Goal: Task Accomplishment & Management: Complete application form

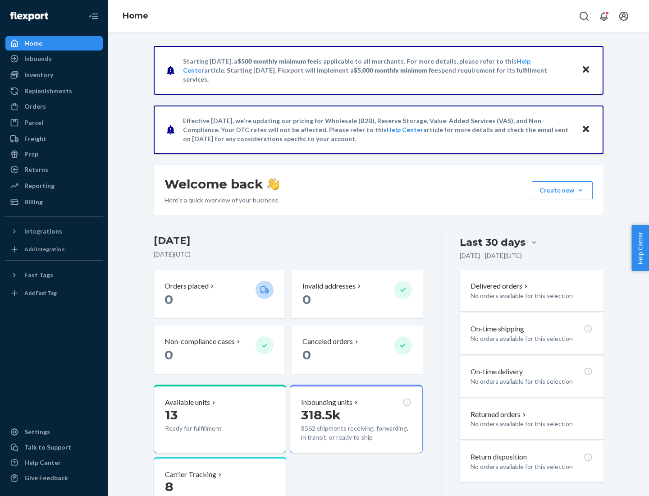
click at [580, 190] on button "Create new Create new inbound Create new order Create new product" at bounding box center [562, 190] width 61 height 18
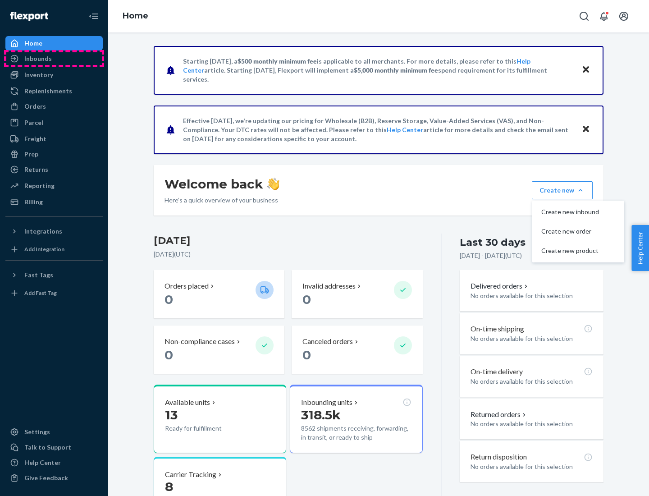
click at [54, 59] on div "Inbounds" at bounding box center [54, 58] width 96 height 13
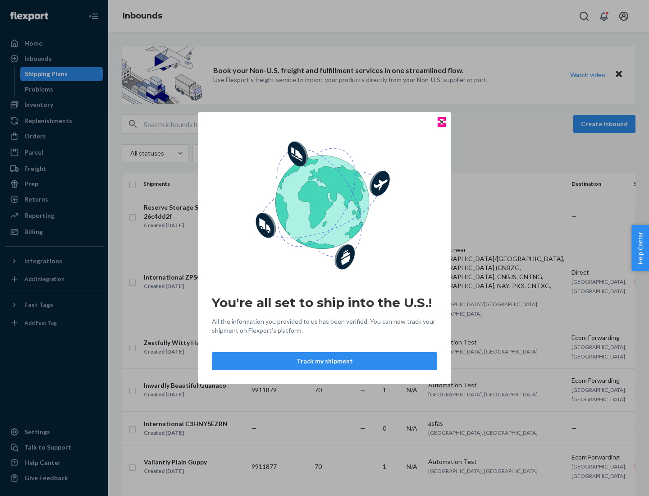
click at [441, 122] on icon "Close" at bounding box center [442, 122] width 4 height 4
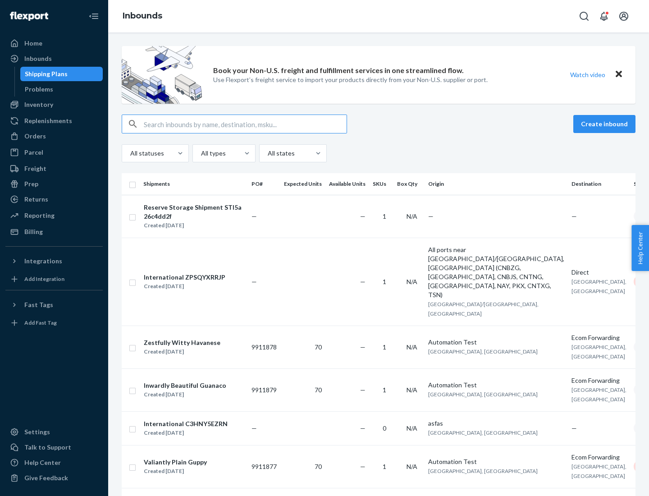
click at [606, 124] on button "Create inbound" at bounding box center [604, 124] width 62 height 18
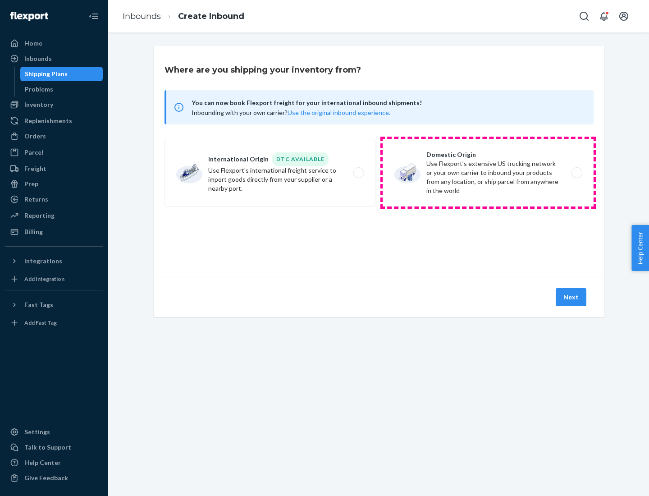
click at [488, 173] on label "Domestic Origin Use Flexport’s extensive US trucking network or your own carrie…" at bounding box center [488, 173] width 211 height 68
click at [576, 173] on input "Domestic Origin Use Flexport’s extensive US trucking network or your own carrie…" at bounding box center [579, 173] width 6 height 6
radio input "true"
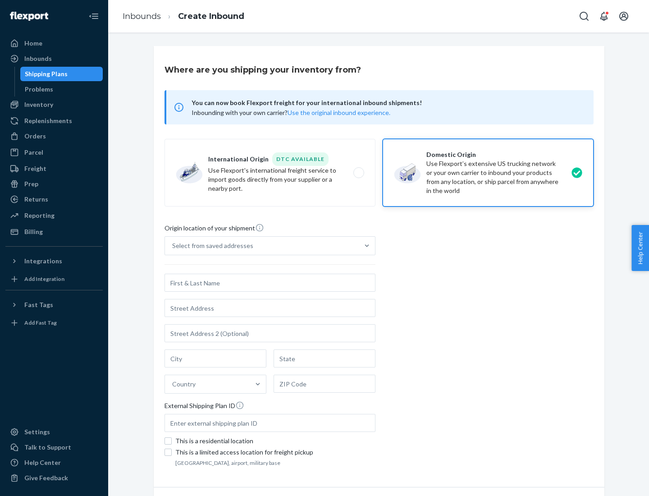
click at [262, 246] on div "Select from saved addresses" at bounding box center [262, 246] width 194 height 18
click at [173, 246] on input "Select from saved addresses" at bounding box center [172, 245] width 1 height 9
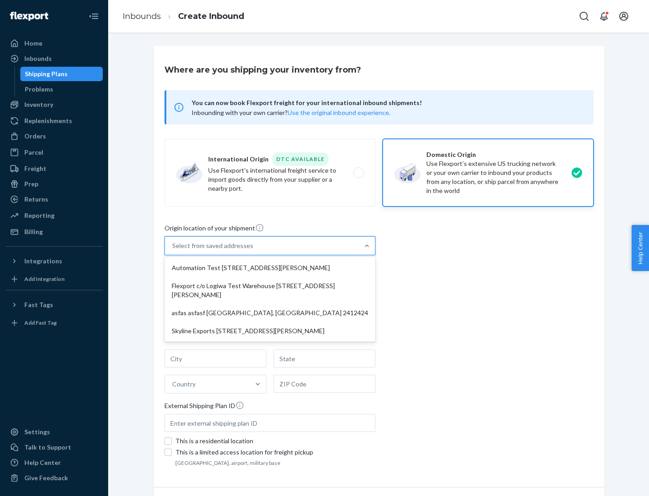
scroll to position [4, 0]
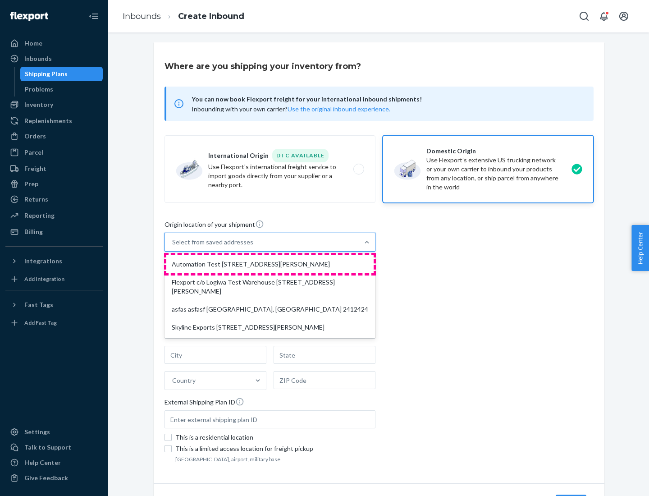
click at [270, 264] on div "Automation Test [STREET_ADDRESS][PERSON_NAME]" at bounding box center [269, 264] width 207 height 18
click at [173, 246] on input "option Automation Test [STREET_ADDRESS][PERSON_NAME] focused, 1 of 4. 4 results…" at bounding box center [172, 241] width 1 height 9
type input "Automation Test"
type input "9th Floor"
type input "[GEOGRAPHIC_DATA]"
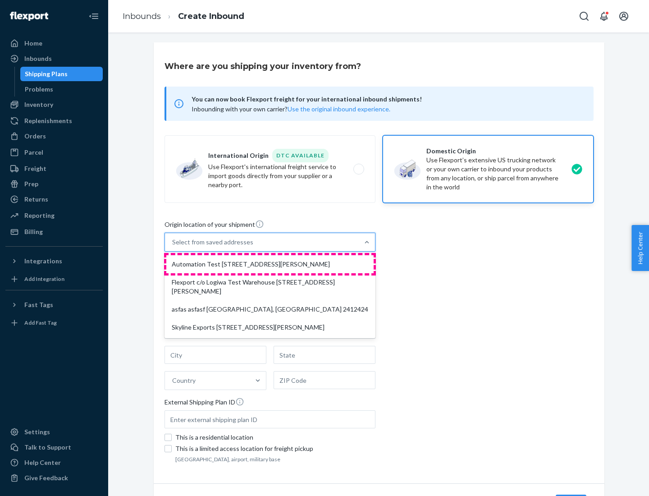
type input "CA"
type input "94104"
type input "[STREET_ADDRESS][PERSON_NAME]"
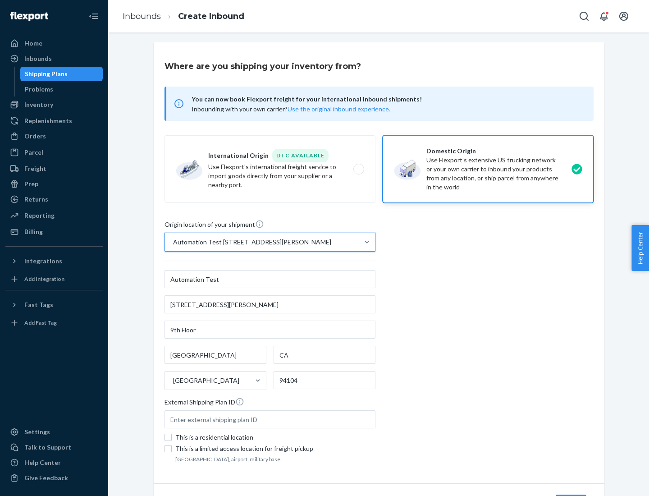
scroll to position [53, 0]
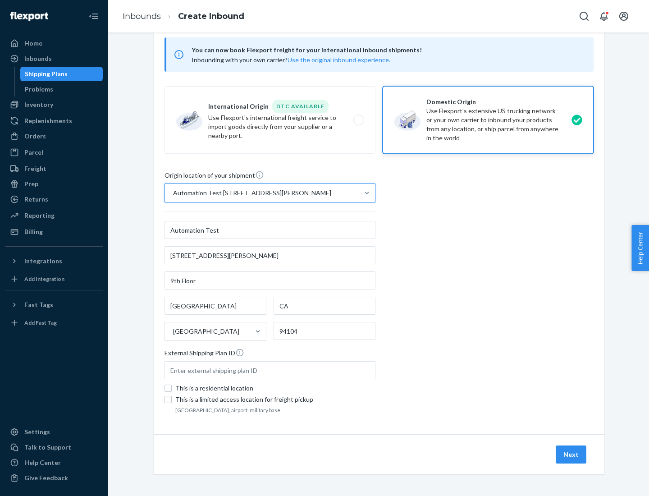
click at [571, 454] on button "Next" at bounding box center [571, 454] width 31 height 18
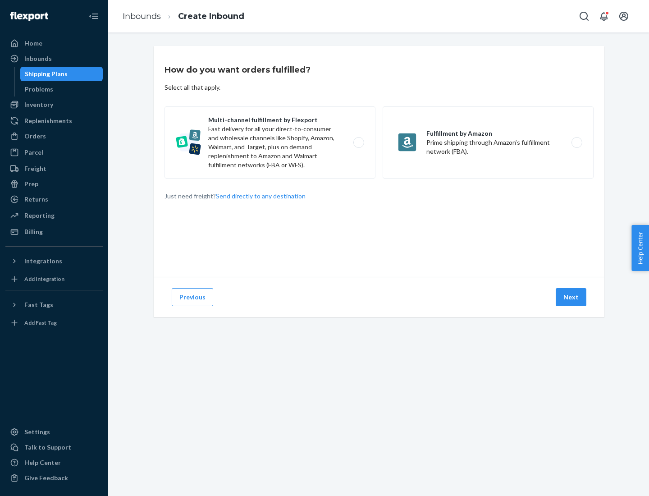
click at [270, 142] on label "Multi-channel fulfillment by Flexport Fast delivery for all your direct-to-cons…" at bounding box center [269, 142] width 211 height 72
click at [358, 142] on input "Multi-channel fulfillment by Flexport Fast delivery for all your direct-to-cons…" at bounding box center [361, 143] width 6 height 6
radio input "true"
click at [571, 297] on button "Next" at bounding box center [571, 297] width 31 height 18
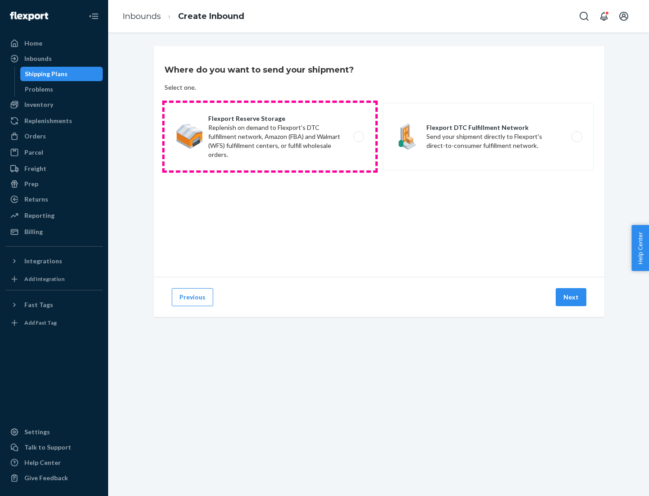
click at [270, 137] on label "Flexport Reserve Storage Replenish on demand to Flexport's DTC fulfillment netw…" at bounding box center [269, 137] width 211 height 68
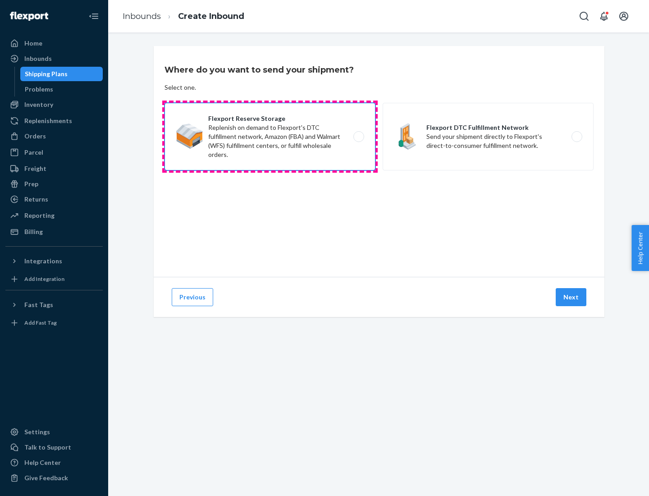
click at [358, 137] on input "Flexport Reserve Storage Replenish on demand to Flexport's DTC fulfillment netw…" at bounding box center [361, 137] width 6 height 6
radio input "true"
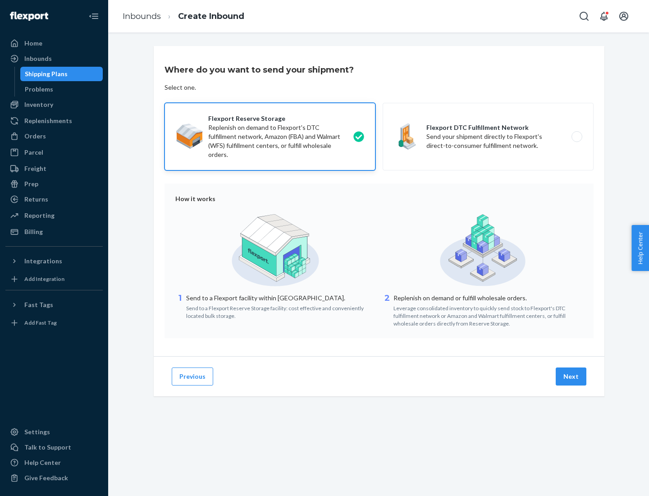
click at [571, 376] on button "Next" at bounding box center [571, 376] width 31 height 18
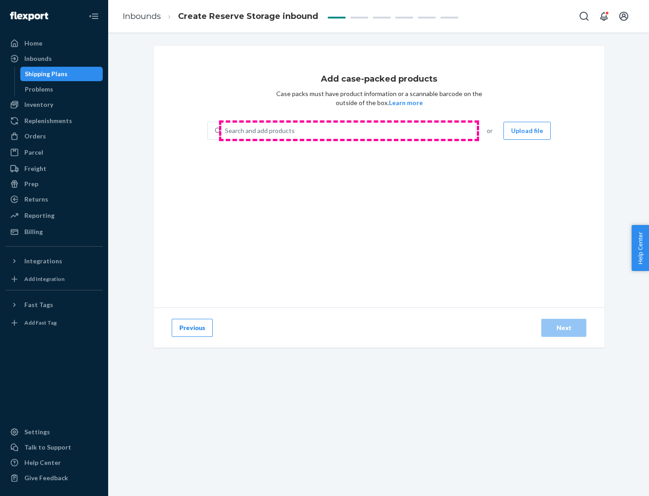
click at [349, 131] on div "Search and add products" at bounding box center [348, 131] width 254 height 16
click at [226, 131] on input "Search and add products" at bounding box center [225, 130] width 1 height 9
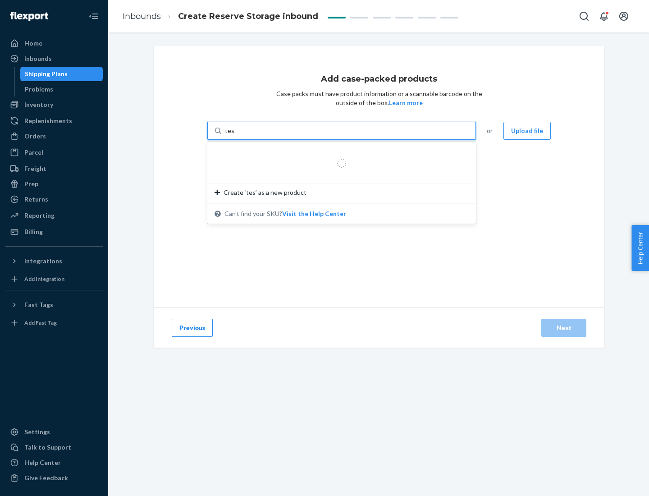
type input "test-syn"
click at [338, 152] on div "test - syn - test" at bounding box center [337, 152] width 247 height 9
click at [248, 135] on input "test-syn" at bounding box center [236, 130] width 23 height 9
type input "1"
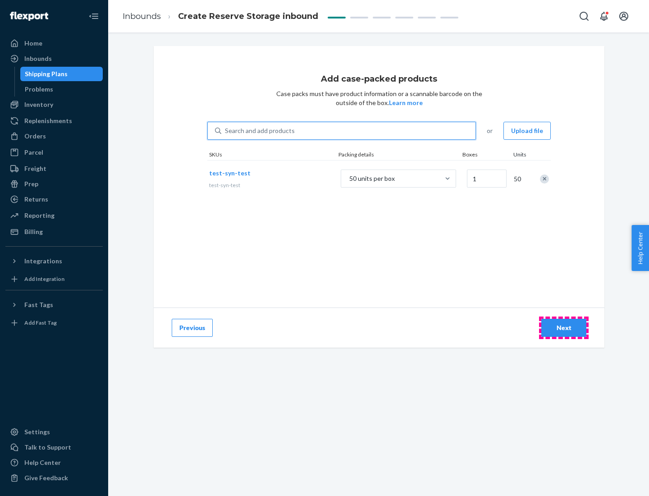
click at [564, 328] on div "Next" at bounding box center [564, 327] width 30 height 9
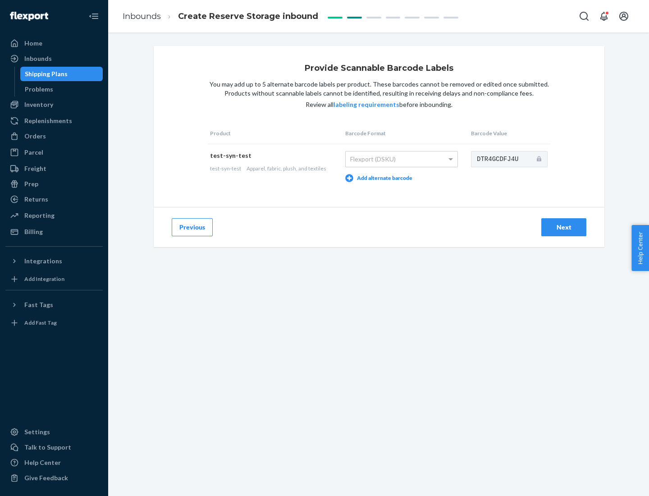
click at [564, 227] on div "Next" at bounding box center [564, 227] width 30 height 9
